Goal: Complete application form

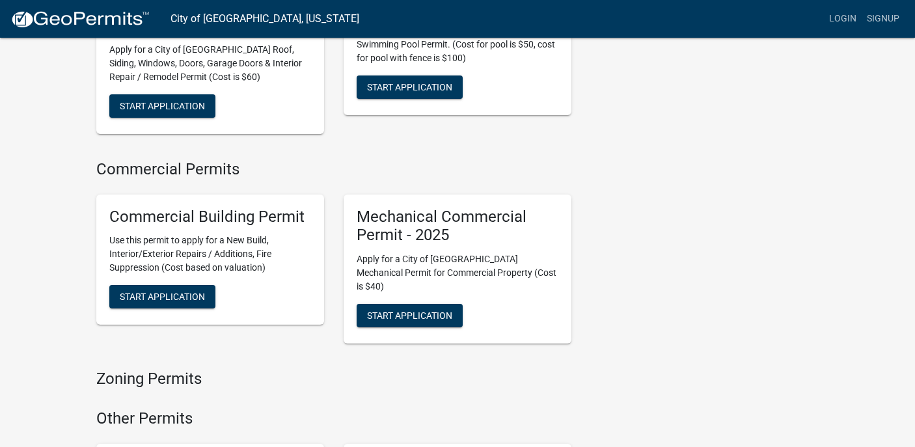
scroll to position [731, 0]
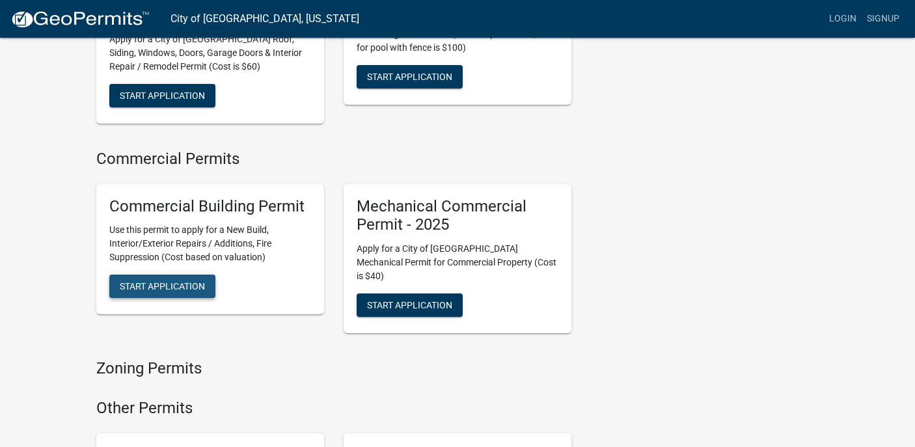
click at [192, 281] on span "Start Application" at bounding box center [162, 286] width 85 height 10
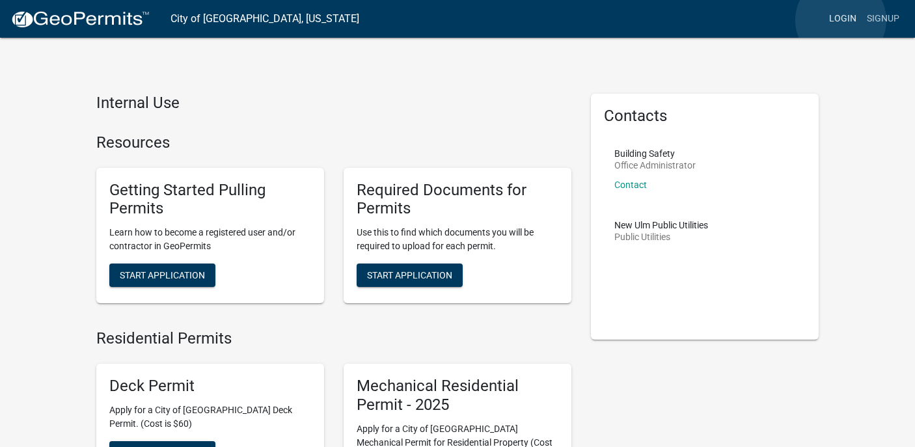
click at [841, 20] on link "Login" at bounding box center [843, 19] width 38 height 25
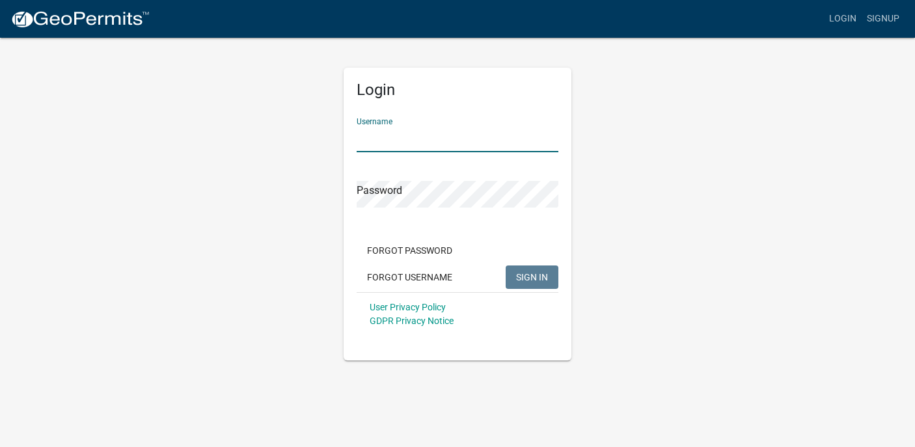
click at [513, 140] on input "Username" at bounding box center [458, 139] width 202 height 27
click at [357, 152] on div at bounding box center [357, 152] width 0 height 0
click at [597, 135] on div "Login Username Password Forgot Password Forgot Username SIGN IN User Privacy Po…" at bounding box center [458, 198] width 742 height 324
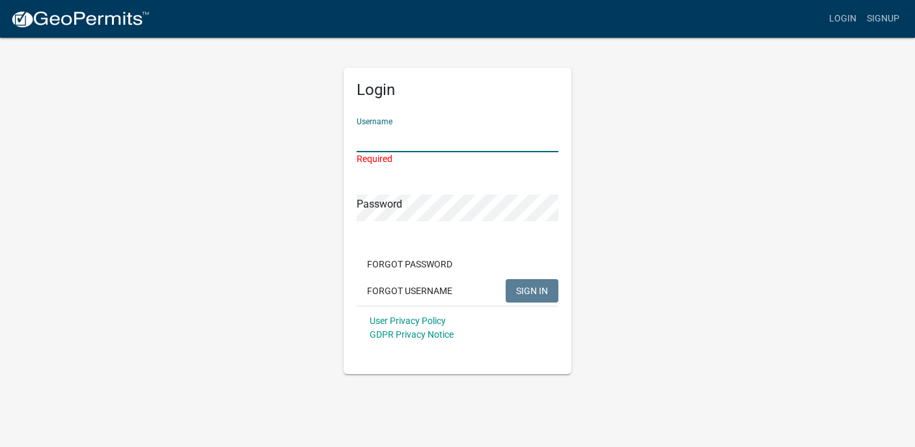
click at [438, 139] on input "Username" at bounding box center [458, 139] width 202 height 27
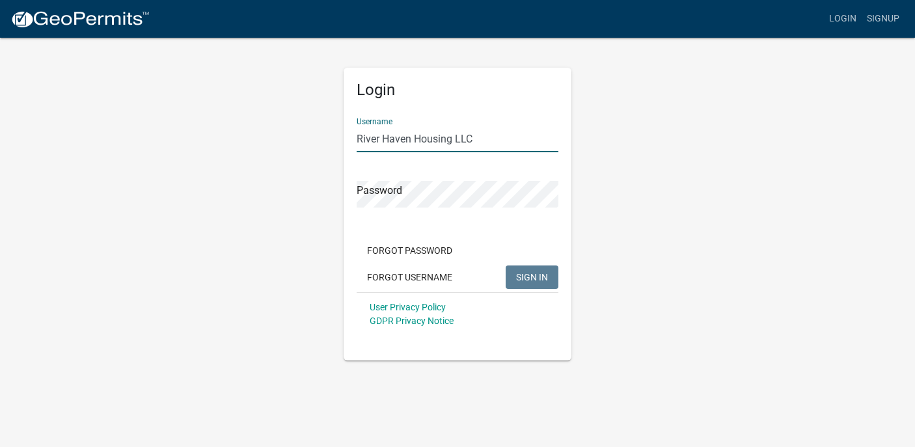
type input "River Haven Housing LLC"
